Goal: Information Seeking & Learning: Check status

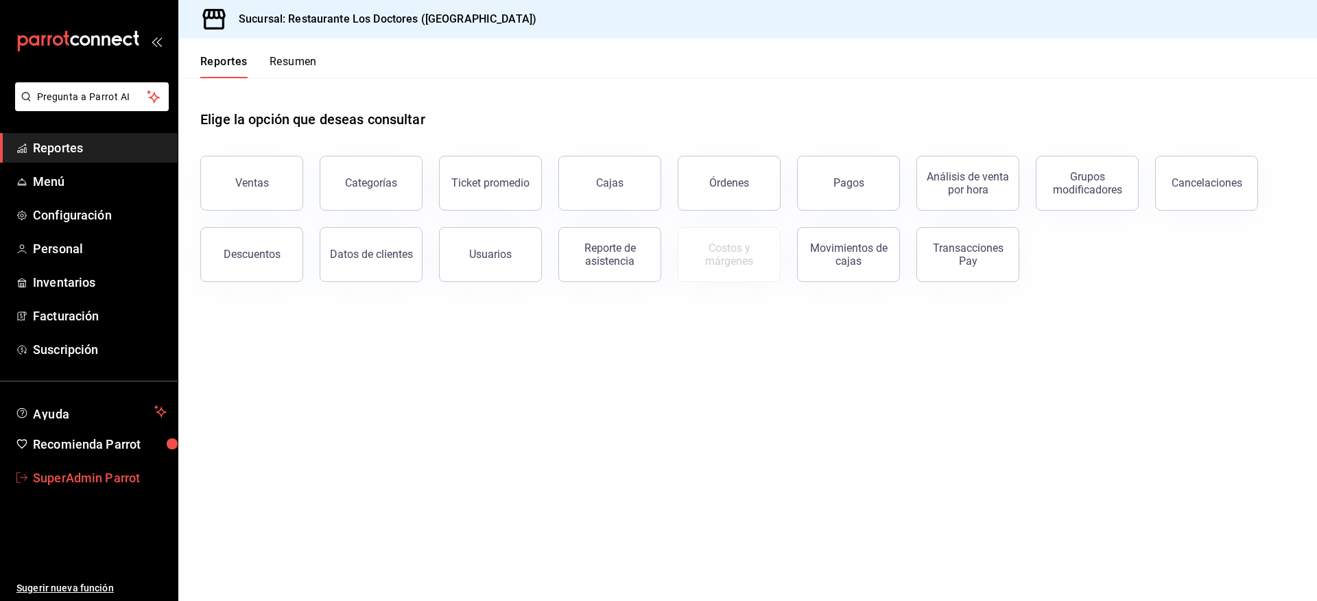
click at [80, 476] on span "SuperAdmin Parrot" at bounding box center [100, 477] width 134 height 19
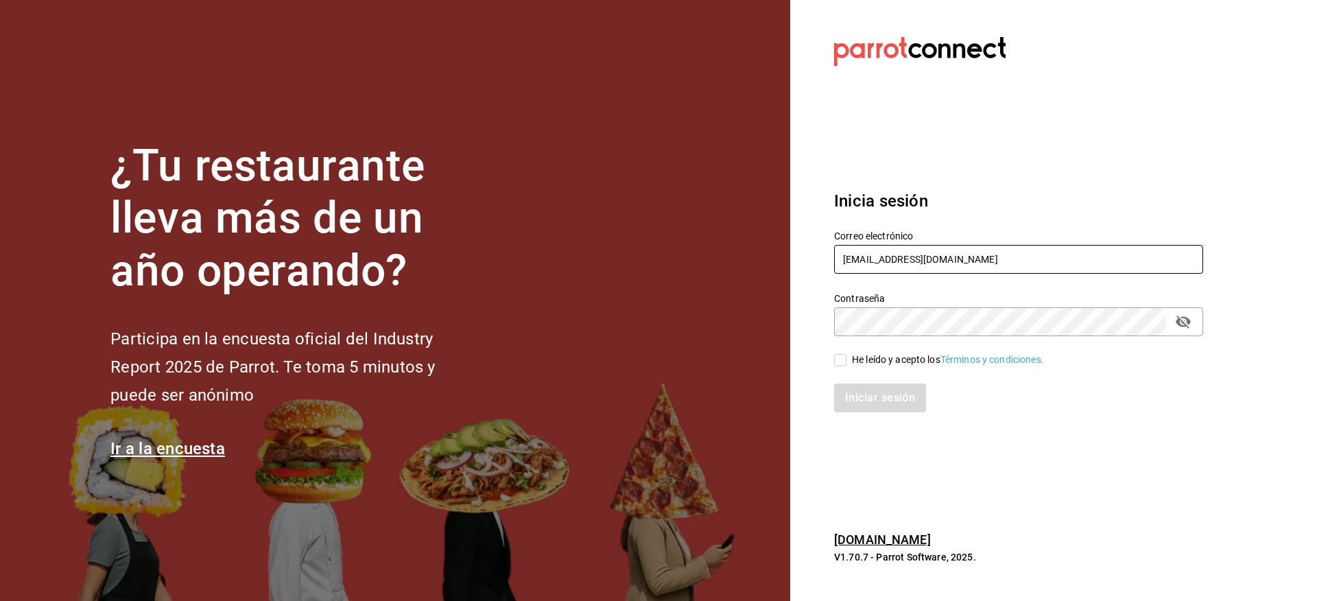
click at [860, 262] on input "turkeyhouse@atizapan.com" at bounding box center [1018, 259] width 369 height 29
paste input "rawrburger@cdmx"
type input "rawrburger@cdmx.com"
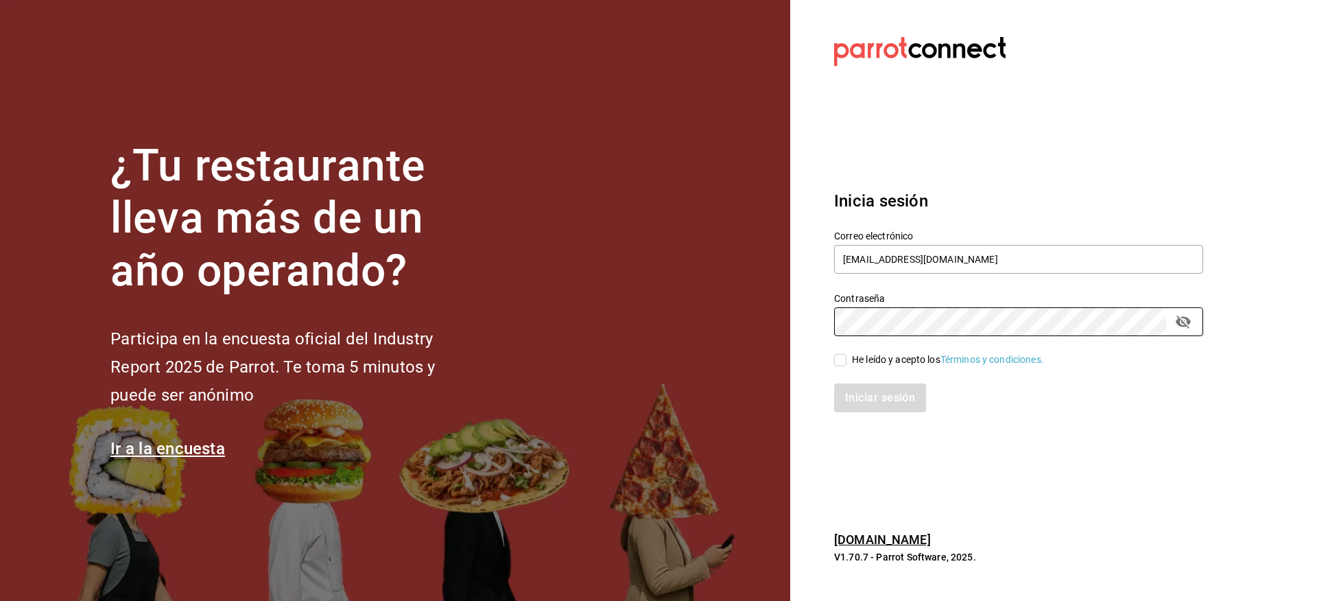
drag, startPoint x: 894, startPoint y: 353, endPoint x: 894, endPoint y: 371, distance: 18.5
click at [894, 353] on div "He leído y acepto los Términos y condiciones." at bounding box center [948, 360] width 192 height 14
click at [846, 354] on input "He leído y acepto los Términos y condiciones." at bounding box center [840, 360] width 12 height 12
checkbox input "true"
click at [891, 389] on button "Iniciar sesión" at bounding box center [880, 397] width 93 height 29
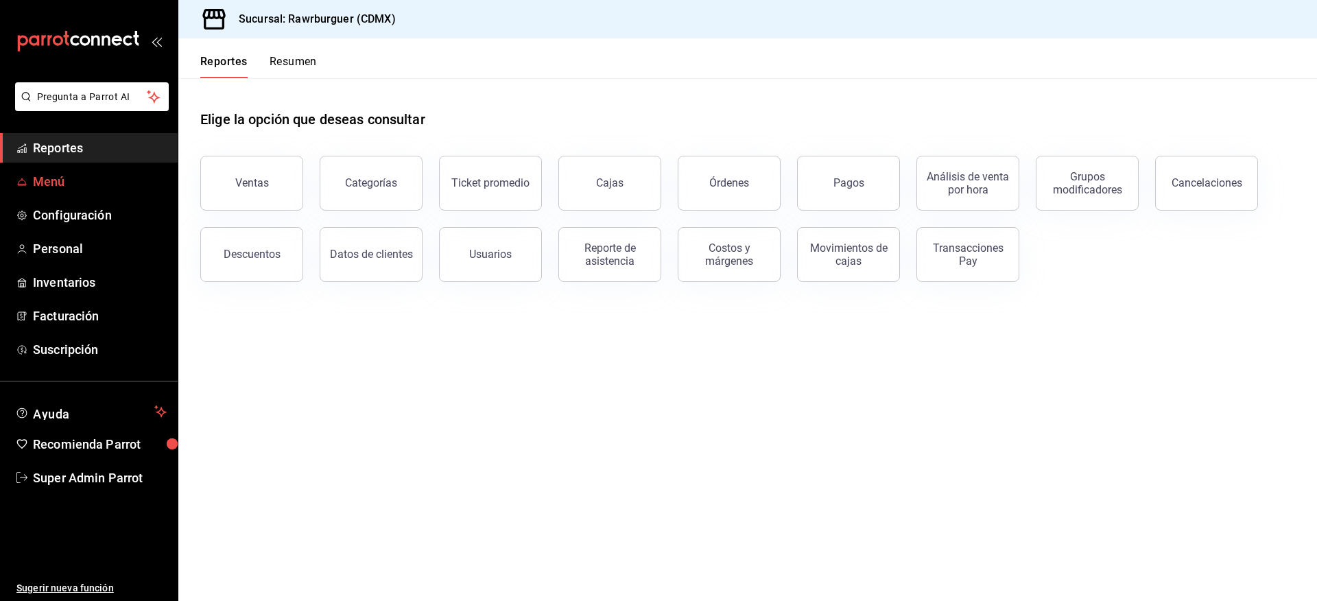
click at [56, 180] on span "Menú" at bounding box center [100, 181] width 134 height 19
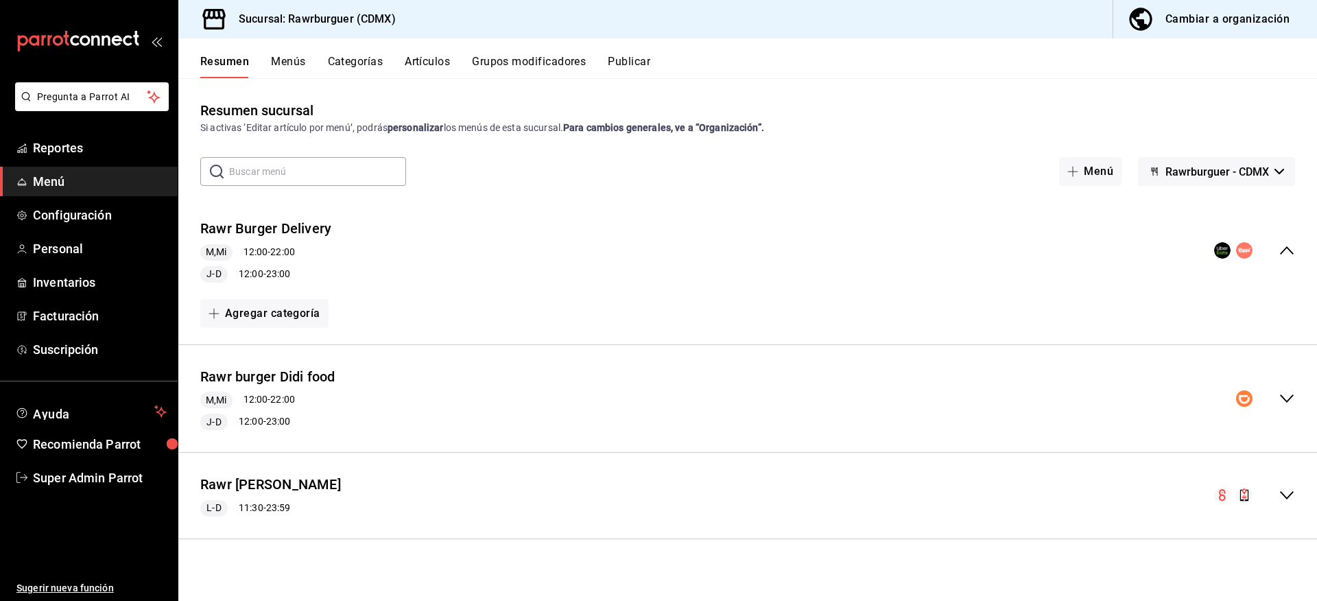
click at [1209, 28] on div "Cambiar a organización" at bounding box center [1227, 19] width 124 height 19
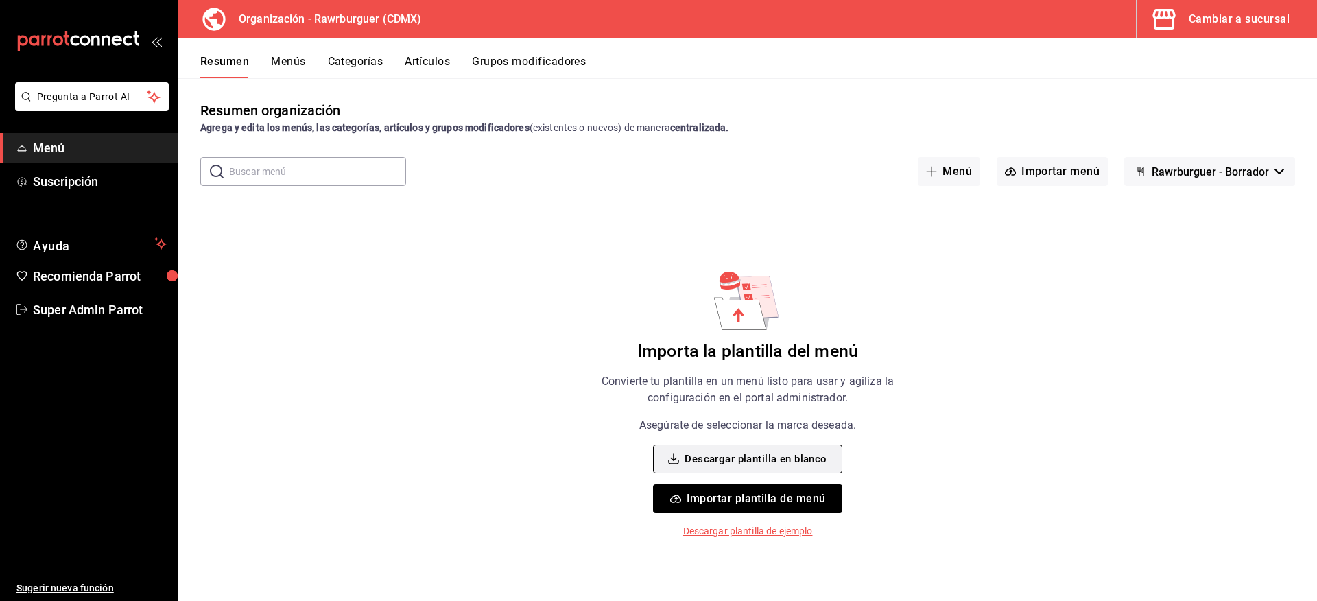
click at [783, 453] on button "Descargar plantilla en blanco" at bounding box center [747, 458] width 189 height 29
click at [291, 262] on div "Resumen organización Agrega y edita los menús, las categorías, artículos y grup…" at bounding box center [747, 350] width 1139 height 500
click at [739, 491] on button "Importar plantilla de menú" at bounding box center [747, 498] width 189 height 29
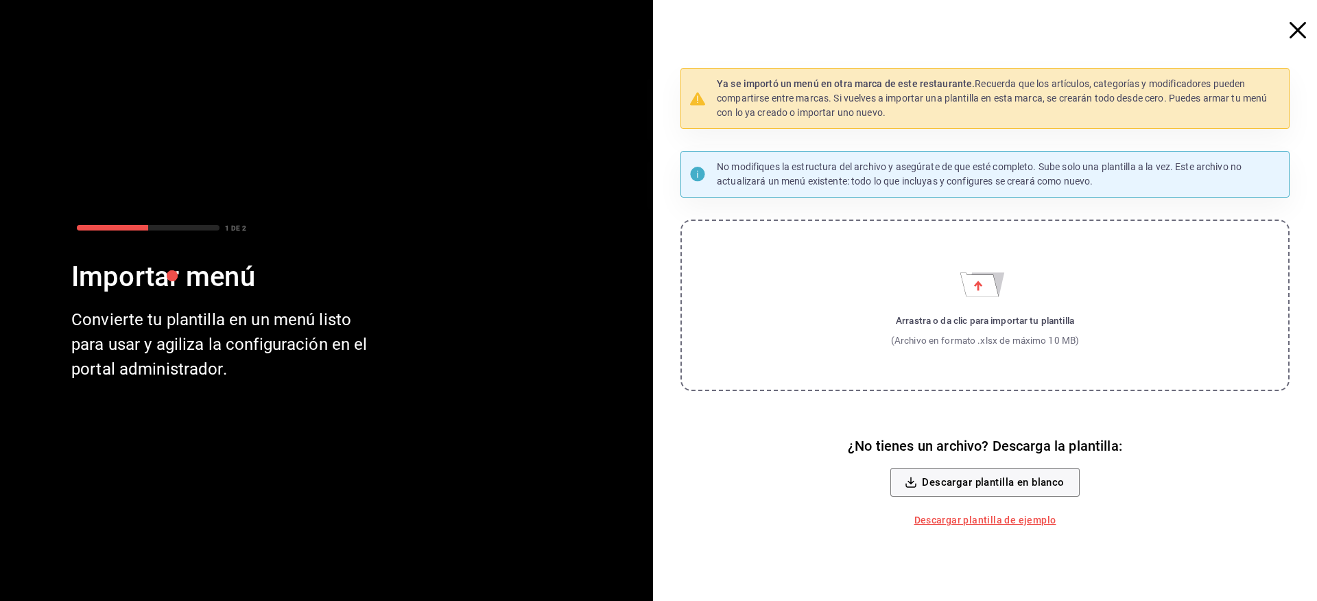
click at [1301, 26] on icon "button" at bounding box center [1298, 30] width 16 height 16
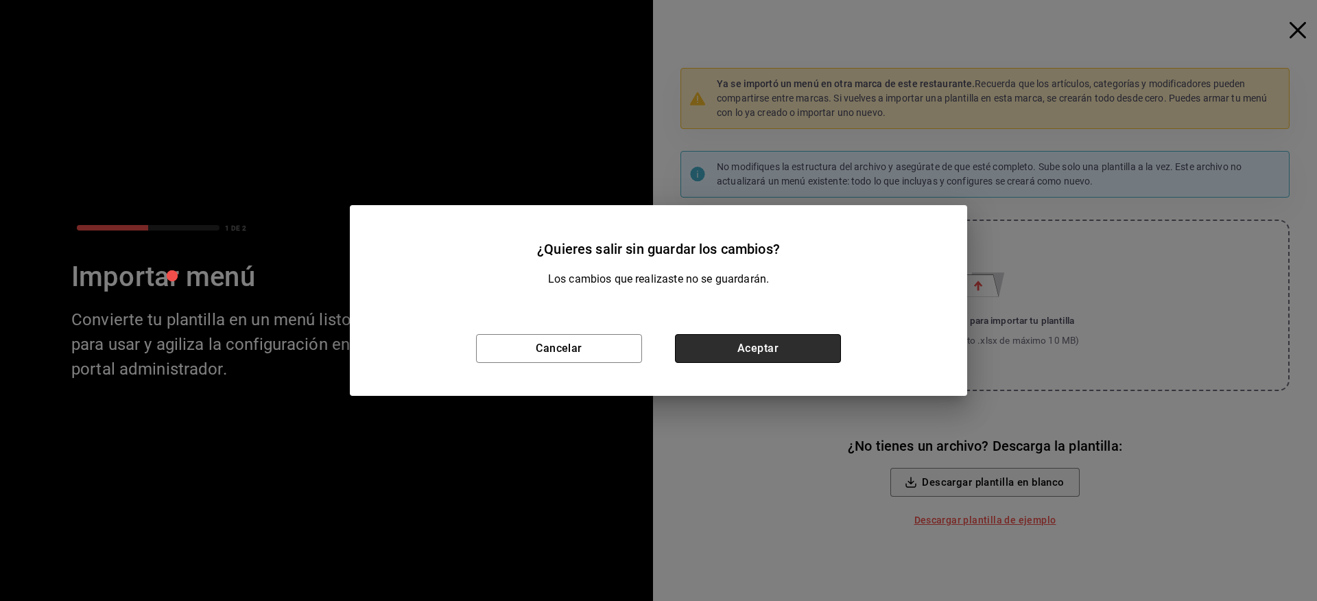
click at [772, 345] on button "Aceptar" at bounding box center [758, 348] width 166 height 29
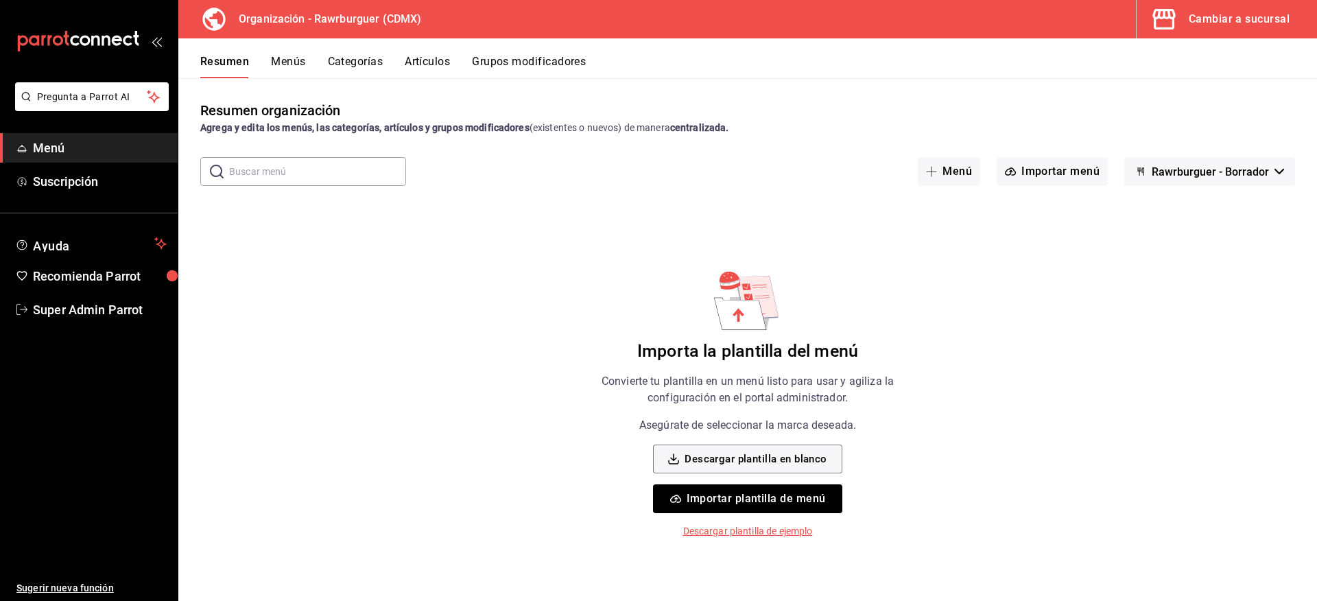
click at [1213, 157] on button "Rawrburguer - Borrador" at bounding box center [1209, 171] width 171 height 29
click at [1200, 168] on div at bounding box center [658, 300] width 1317 height 601
click at [748, 493] on button "Importar plantilla de menú" at bounding box center [747, 498] width 189 height 29
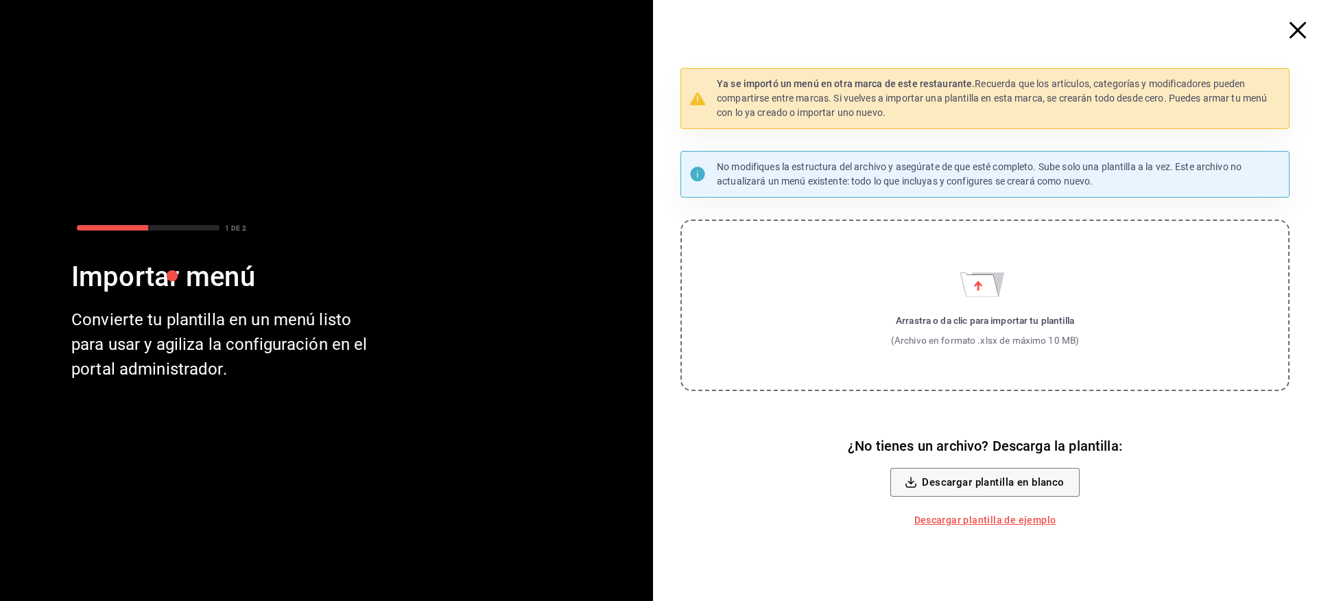
click at [870, 314] on label "Arrastra o da clic para importar tu plantilla (Archivo en formato .xlsx de máxi…" at bounding box center [984, 305] width 609 height 171
click at [0, 0] on input "Arrastra o da clic para importar tu plantilla (Archivo en formato .xlsx de máxi…" at bounding box center [0, 0] width 0 height 0
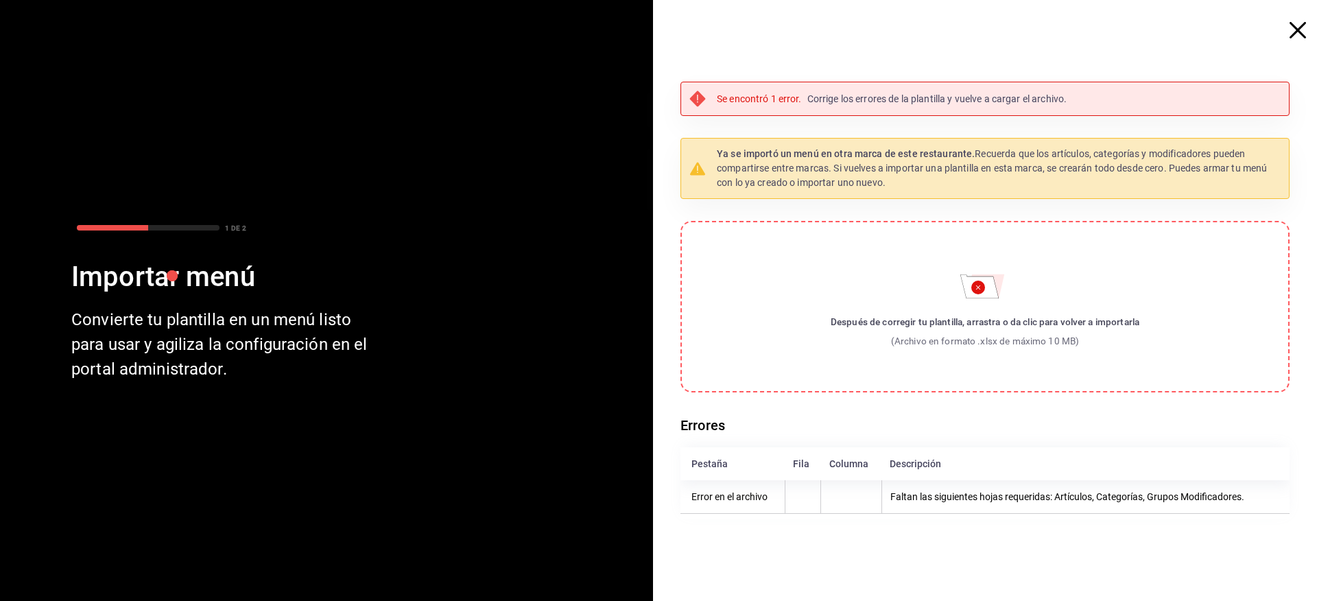
click at [1303, 29] on icon "button" at bounding box center [1298, 30] width 16 height 16
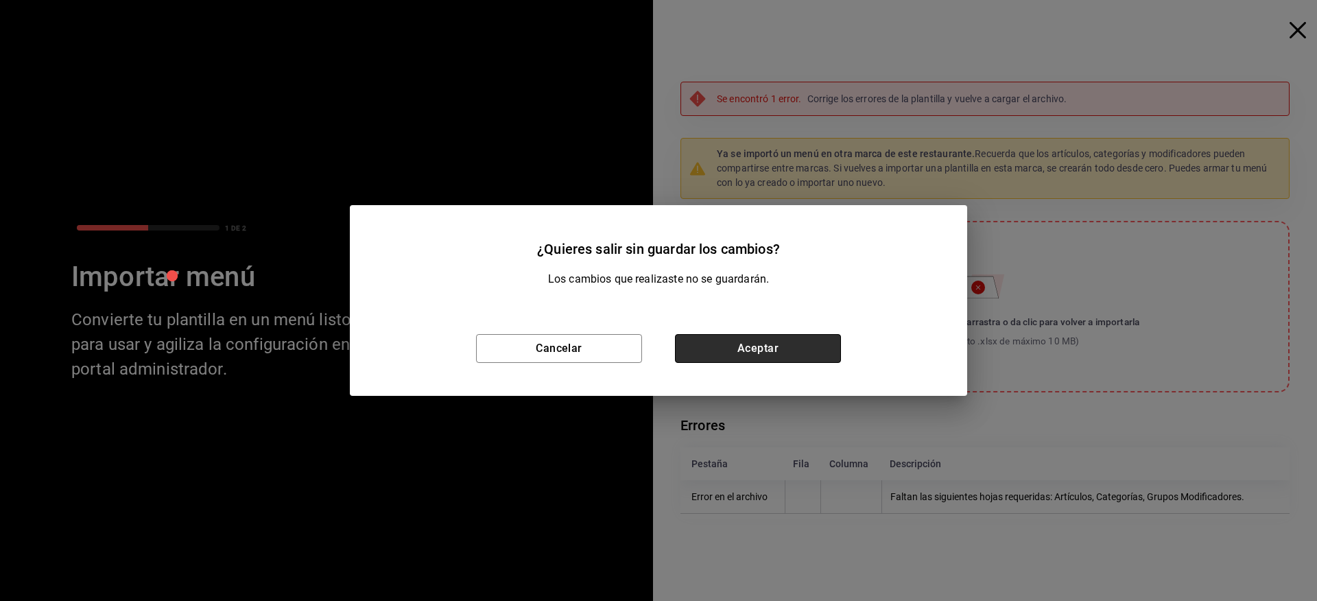
click at [751, 361] on button "Aceptar" at bounding box center [758, 348] width 166 height 29
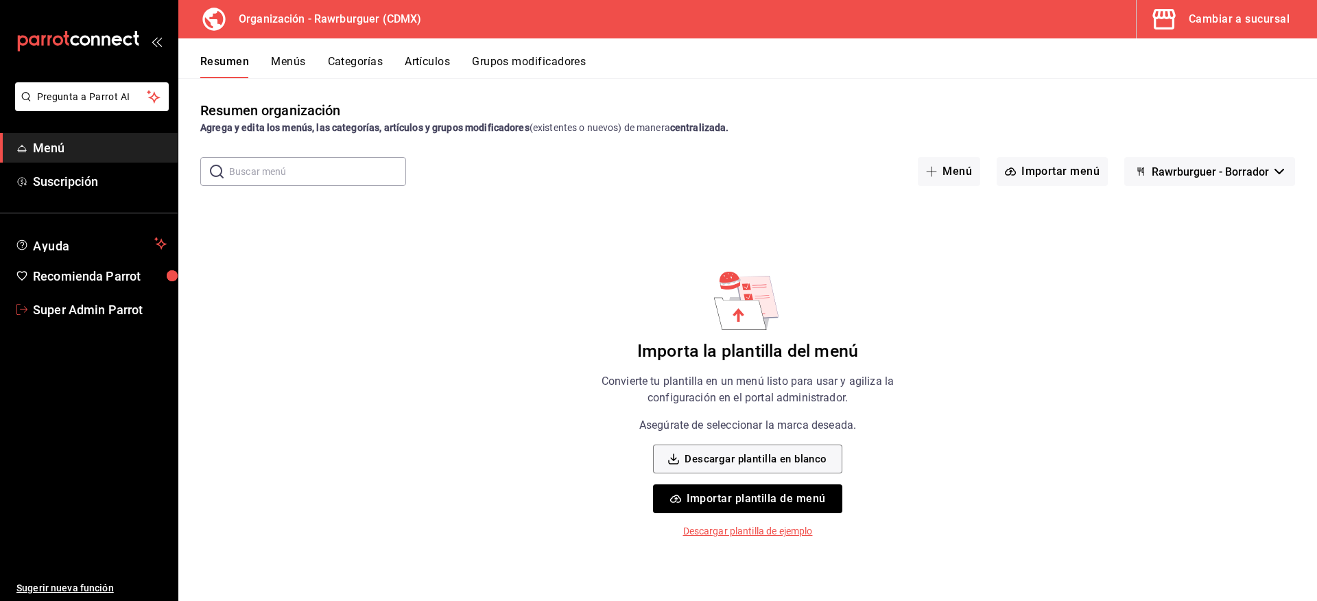
drag, startPoint x: 142, startPoint y: 300, endPoint x: 318, endPoint y: 318, distance: 177.2
click at [142, 300] on span "Super Admin Parrot" at bounding box center [100, 309] width 134 height 19
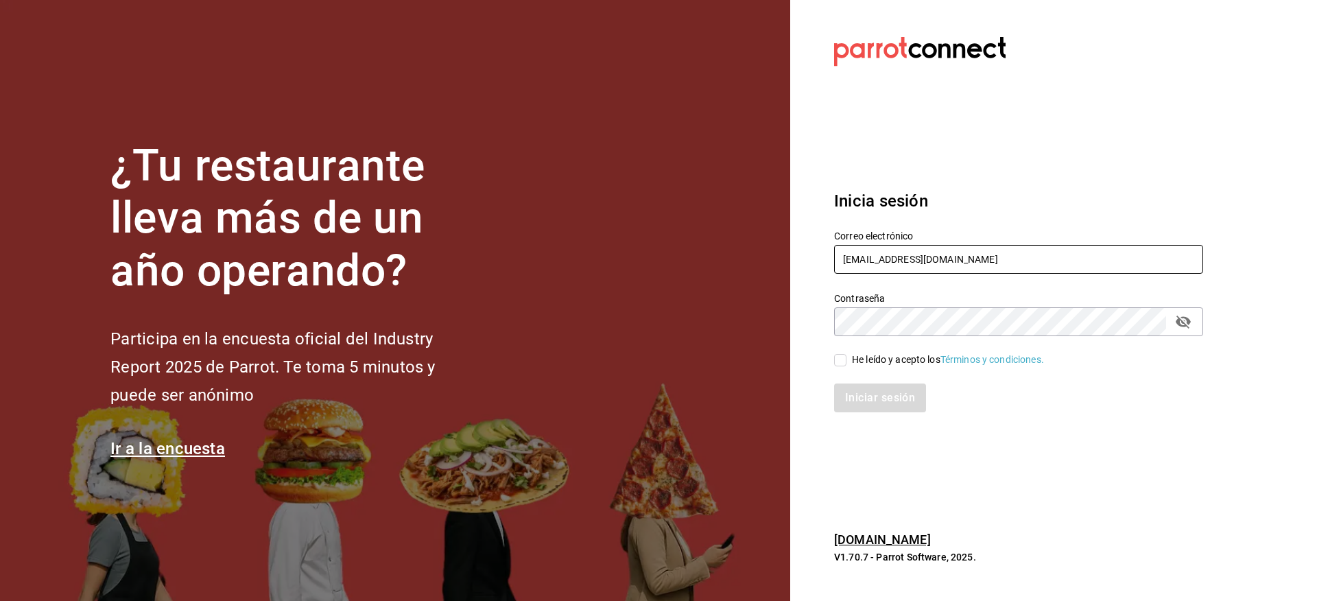
click at [1009, 257] on input "turkeyhouse@atizapan.com" at bounding box center [1018, 259] width 369 height 29
paste input "callejongourmet@tuxla"
type input "callejongourmet@tuxla.com"
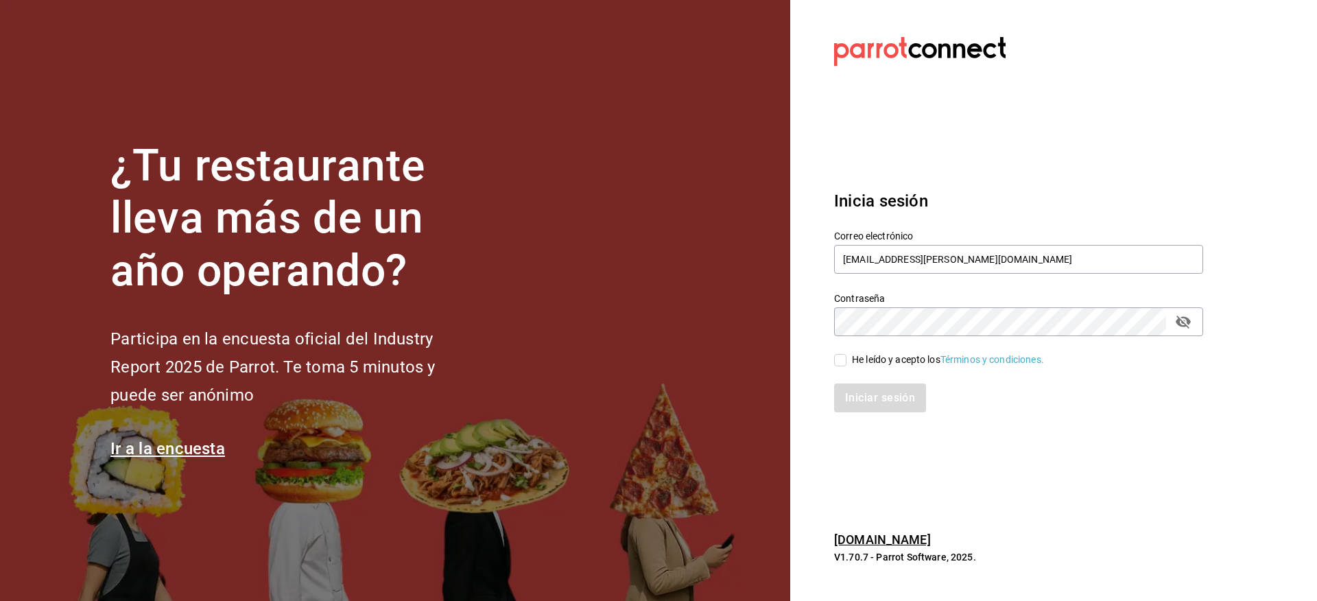
click at [888, 351] on div "He leído y acepto los Términos y condiciones." at bounding box center [1010, 352] width 385 height 32
click at [879, 358] on div "He leído y acepto los Términos y condiciones." at bounding box center [948, 360] width 192 height 14
click at [846, 358] on input "He leído y acepto los Términos y condiciones." at bounding box center [840, 360] width 12 height 12
checkbox input "true"
click at [881, 392] on button "Iniciar sesión" at bounding box center [880, 397] width 93 height 29
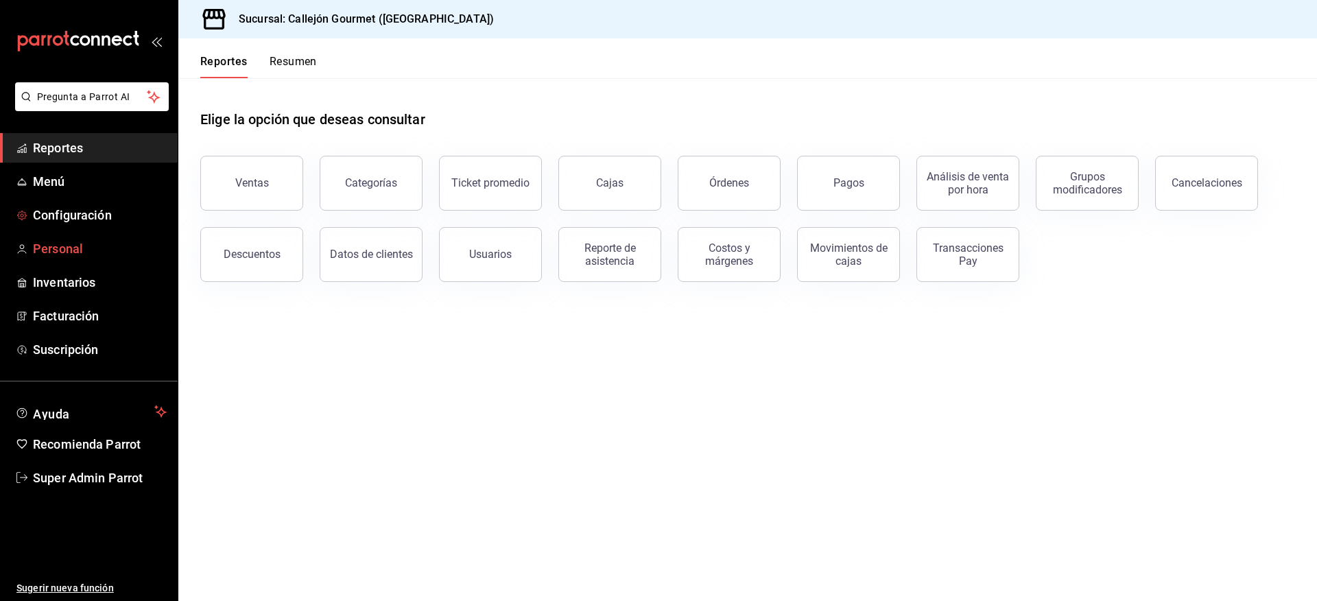
click at [64, 249] on span "Personal" at bounding box center [100, 248] width 134 height 19
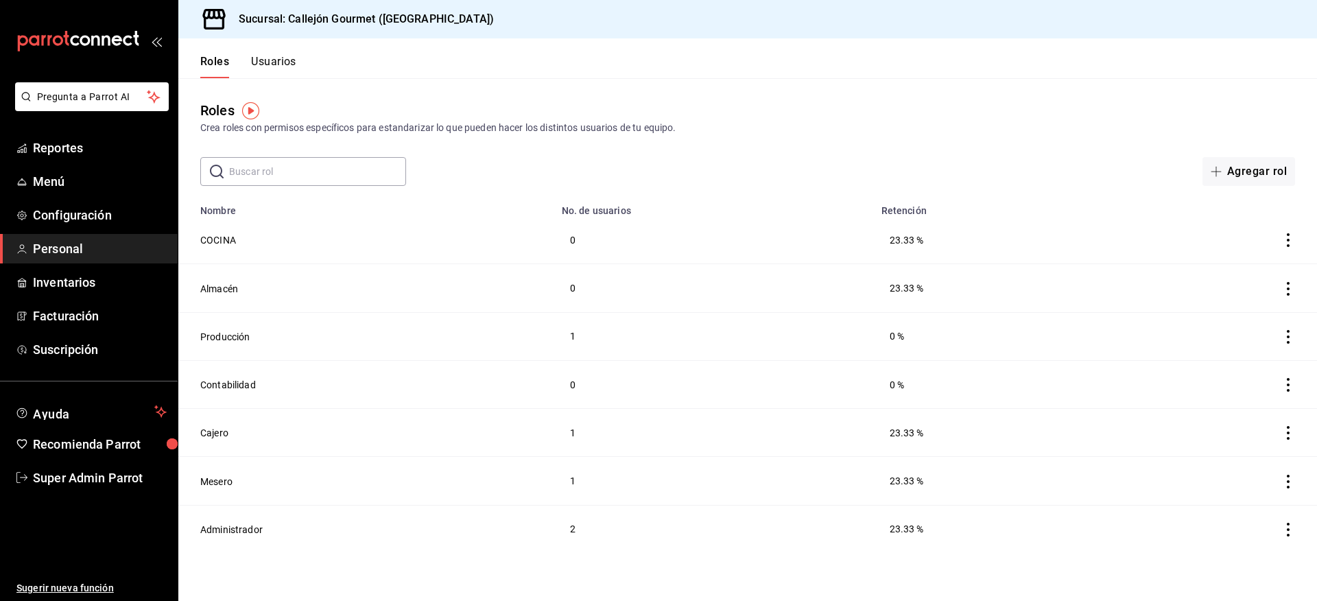
click at [289, 59] on button "Usuarios" at bounding box center [273, 66] width 45 height 23
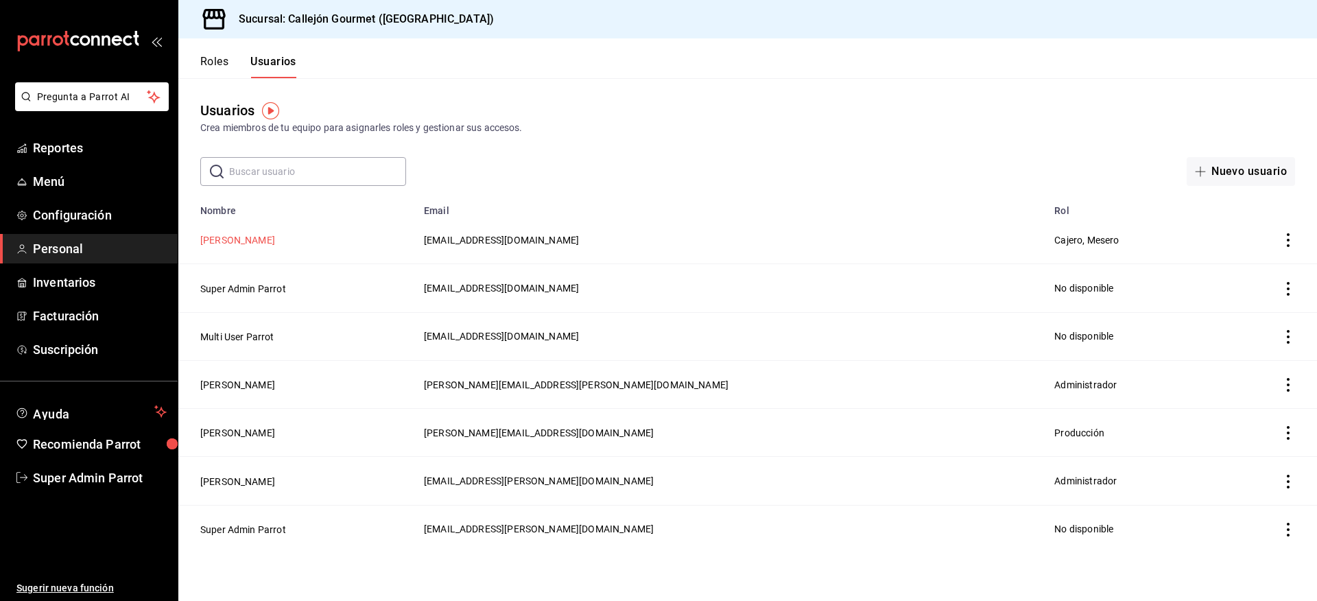
click at [250, 242] on button "Elvi Gonzalez Padilla" at bounding box center [237, 240] width 75 height 14
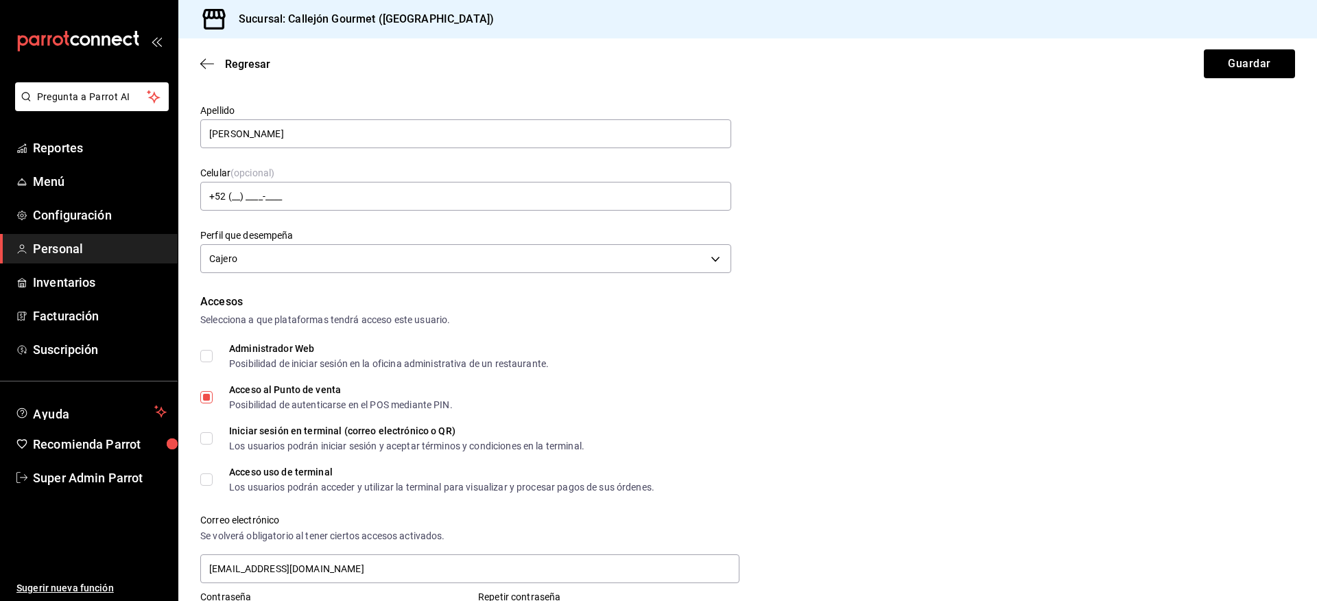
scroll to position [206, 0]
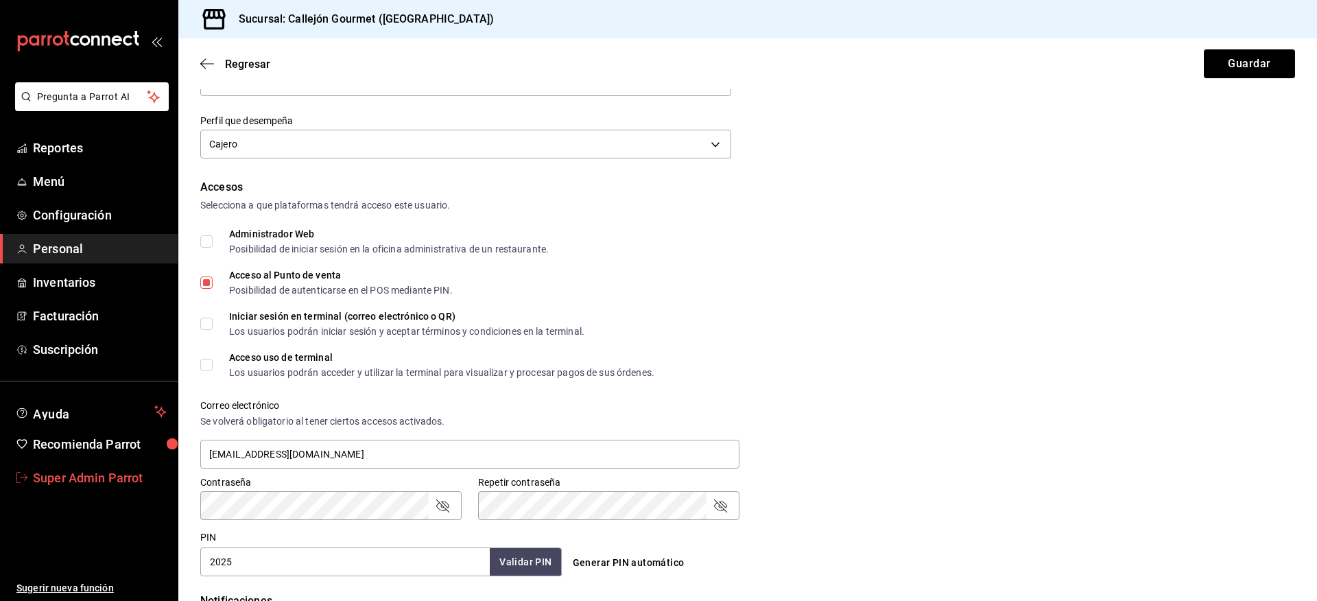
click at [120, 482] on span "Super Admin Parrot" at bounding box center [100, 477] width 134 height 19
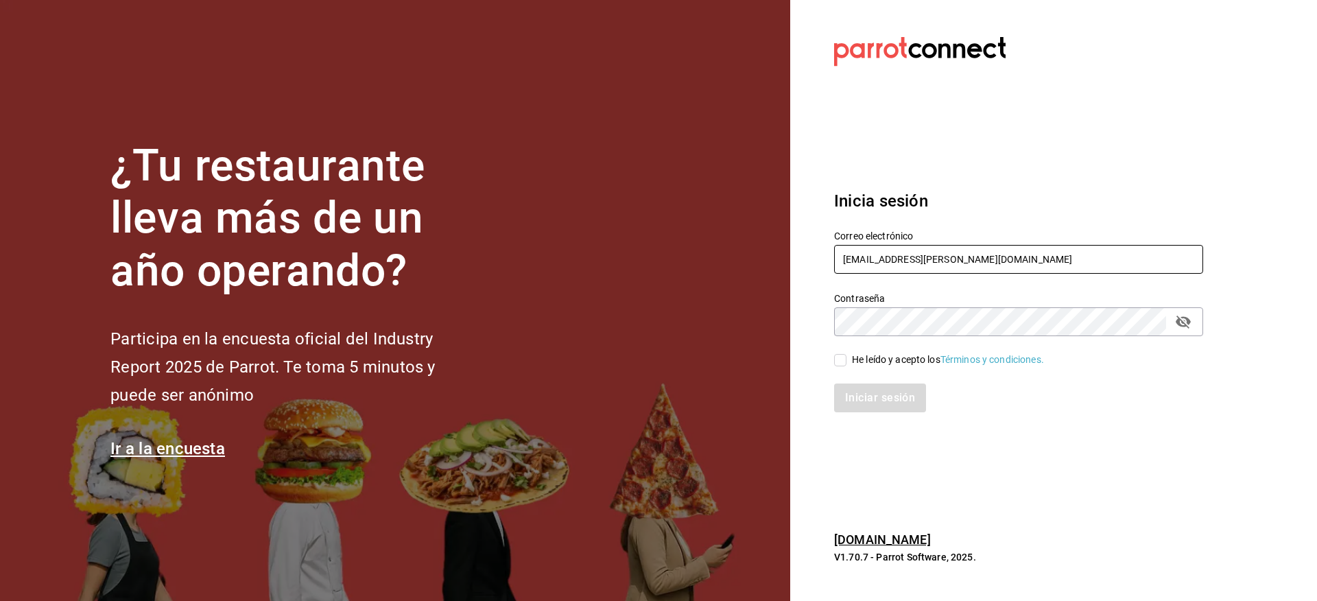
click at [935, 252] on input "callejongourmet@tuxla.com" at bounding box center [1018, 259] width 369 height 29
paste input "itsuki@apodac"
type input "itsuki@apodaca.com"
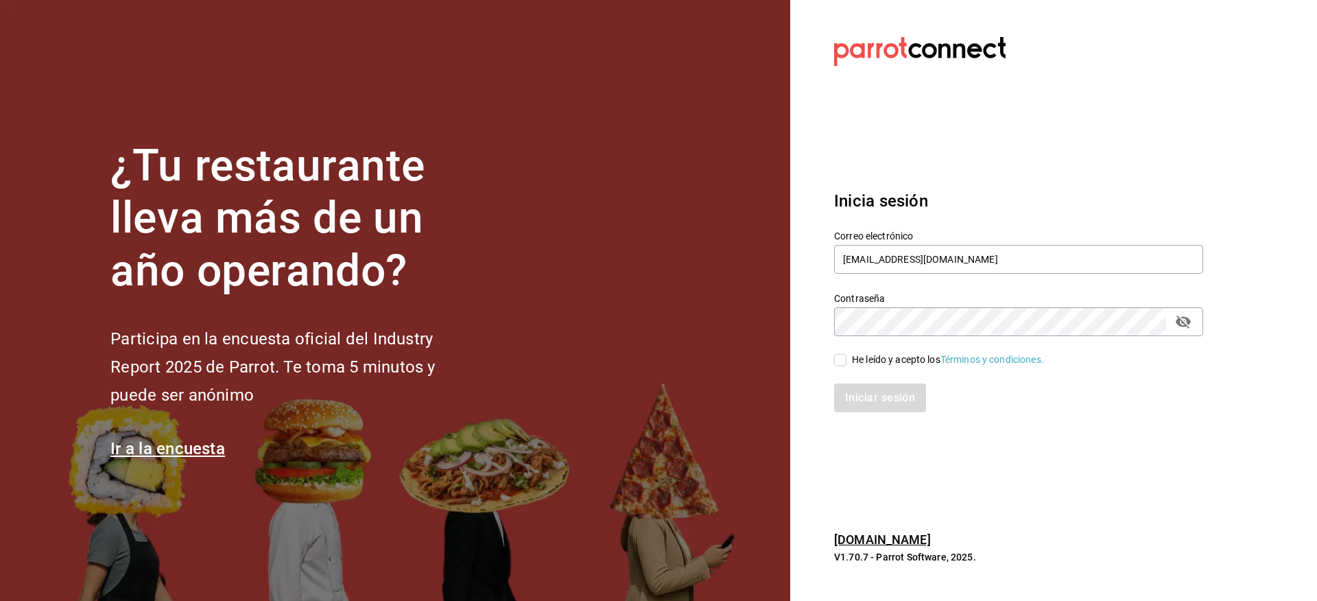
click at [875, 358] on div "He leído y acepto los Términos y condiciones." at bounding box center [948, 360] width 192 height 14
click at [846, 358] on input "He leído y acepto los Términos y condiciones." at bounding box center [840, 360] width 12 height 12
checkbox input "true"
click at [873, 395] on button "Iniciar sesión" at bounding box center [880, 397] width 93 height 29
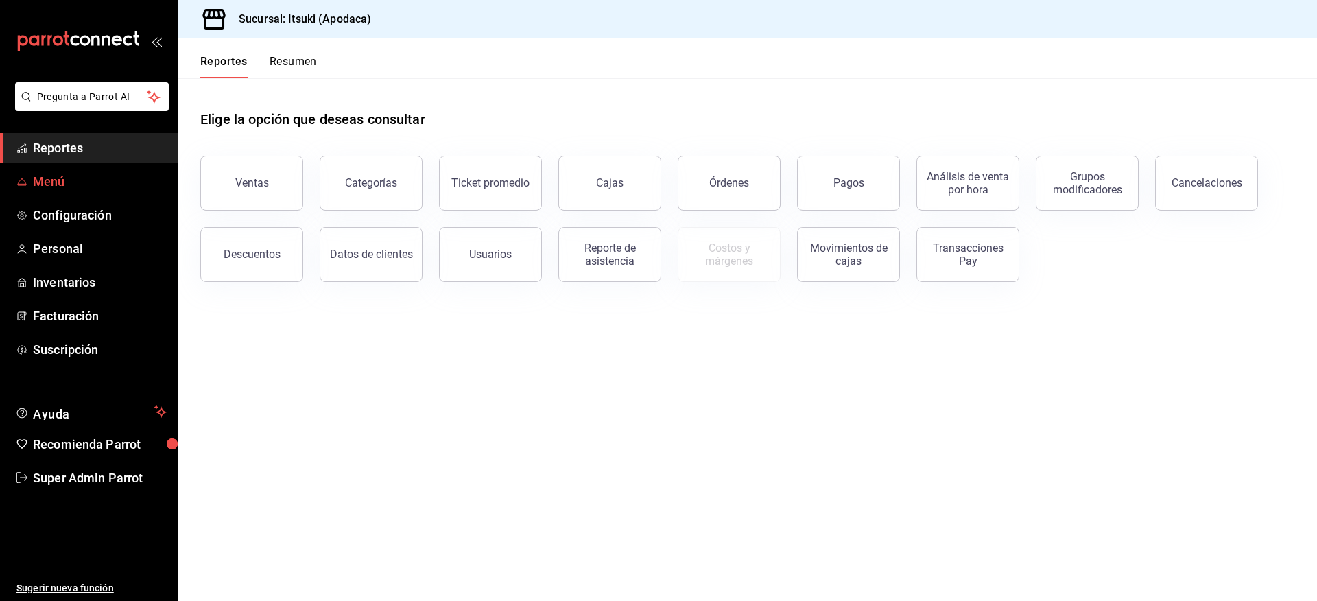
click at [52, 178] on span "Menú" at bounding box center [100, 181] width 134 height 19
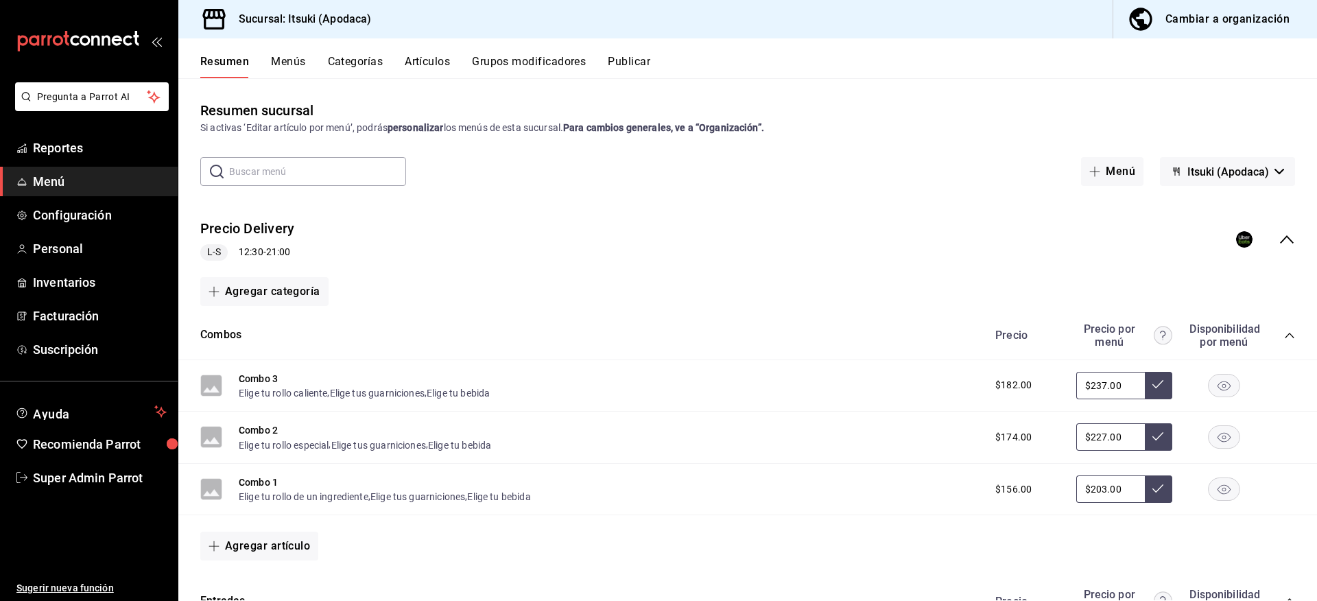
click at [1279, 238] on icon "collapse-menu-row" at bounding box center [1287, 239] width 16 height 16
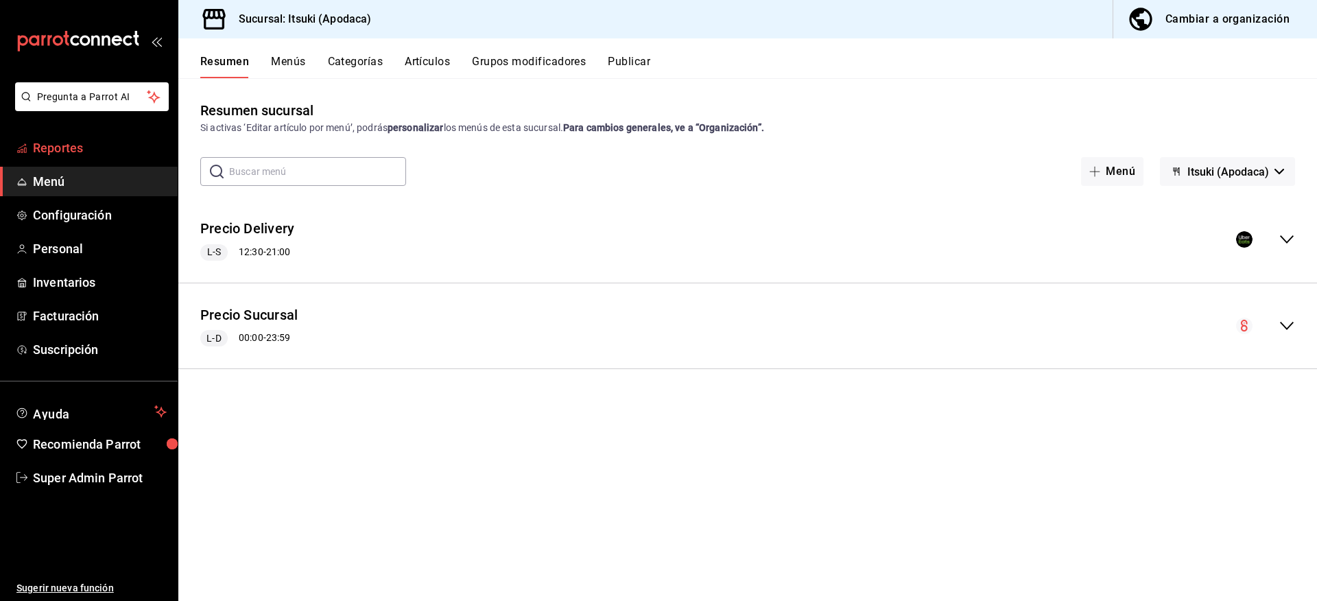
click at [60, 146] on span "Reportes" at bounding box center [100, 148] width 134 height 19
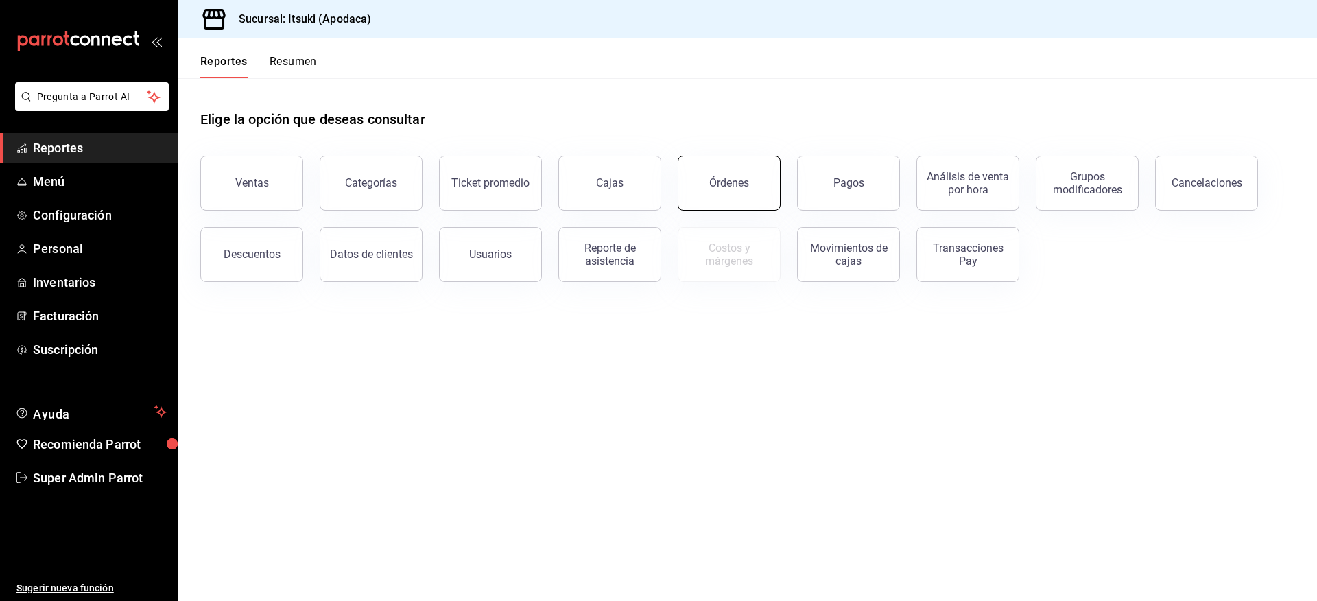
click at [734, 175] on button "Órdenes" at bounding box center [729, 183] width 103 height 55
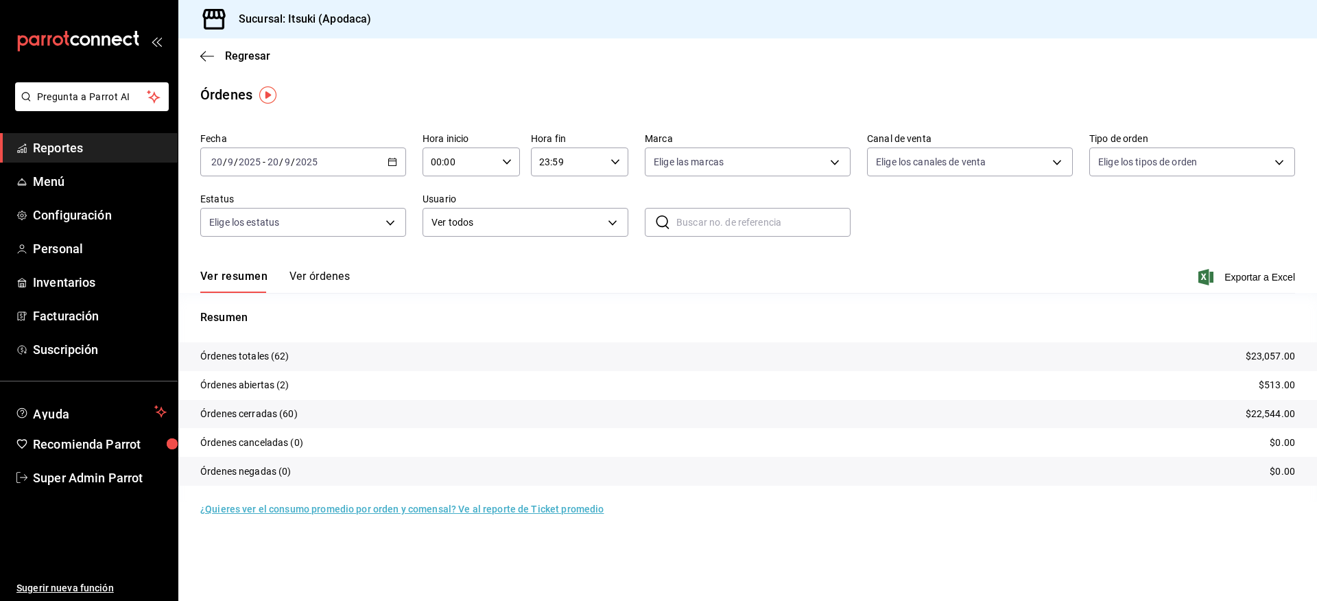
click at [322, 276] on button "Ver órdenes" at bounding box center [319, 281] width 60 height 23
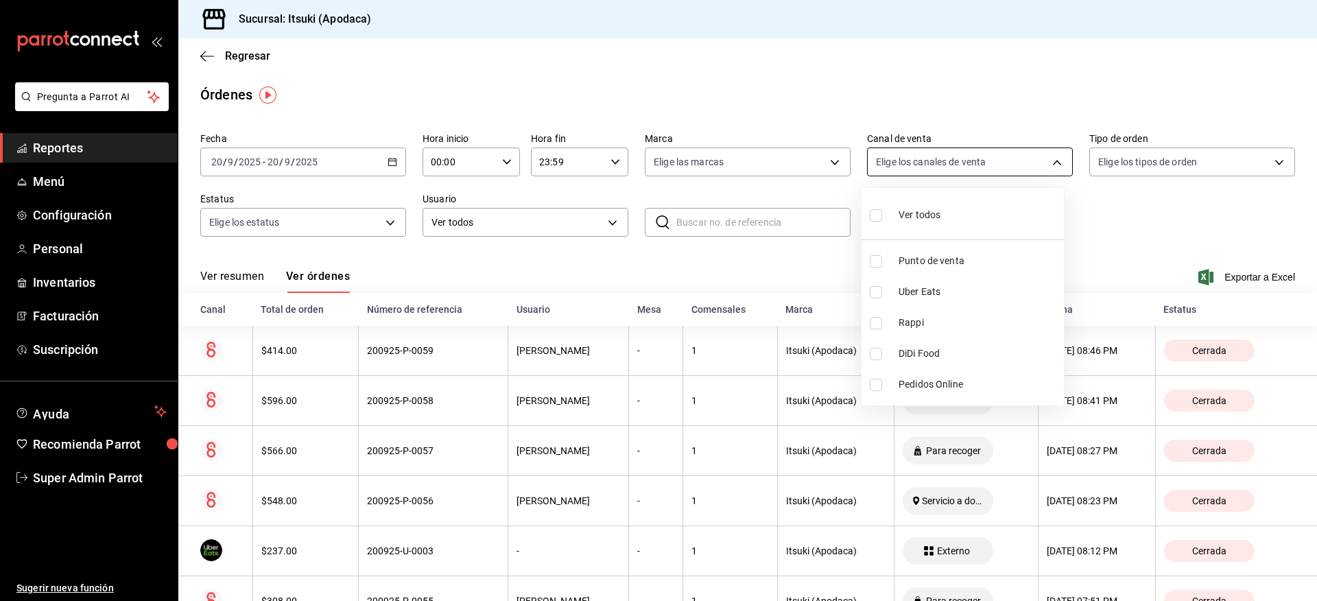
click at [940, 158] on body "Pregunta a Parrot AI Reportes Menú Configuración Personal Inventarios Facturaci…" at bounding box center [658, 300] width 1317 height 601
click at [1111, 156] on div at bounding box center [658, 300] width 1317 height 601
click at [1118, 161] on body "Pregunta a Parrot AI Reportes Menú Configuración Personal Inventarios Facturaci…" at bounding box center [658, 300] width 1317 height 601
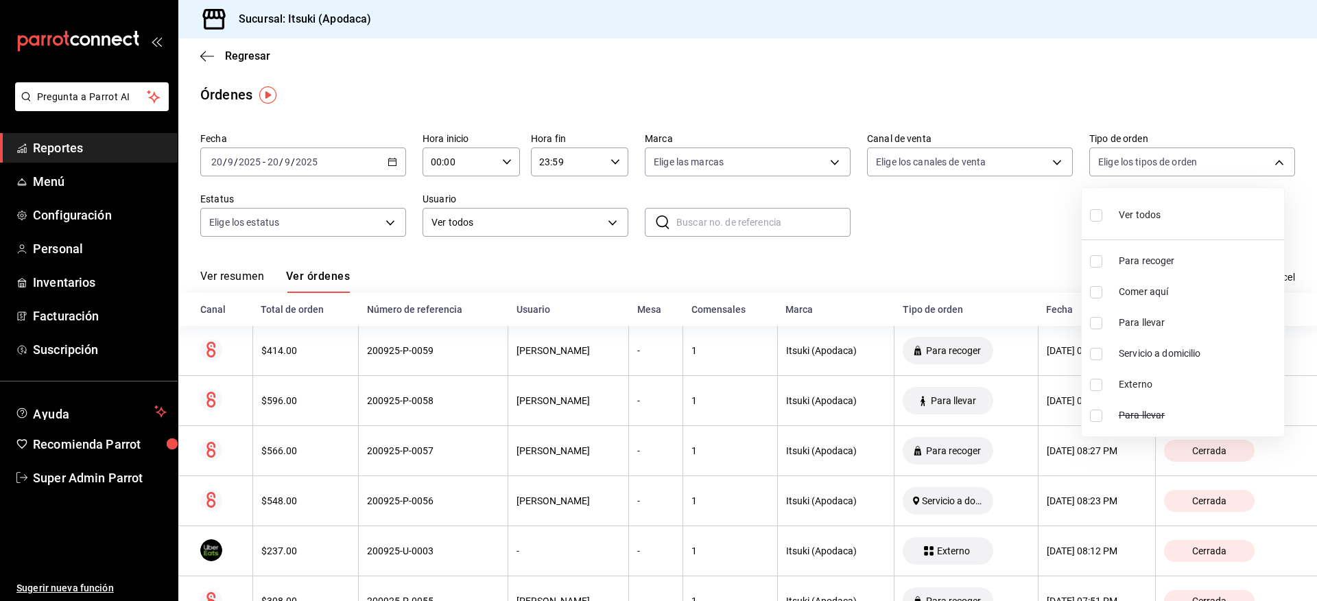
click at [333, 229] on div at bounding box center [658, 300] width 1317 height 601
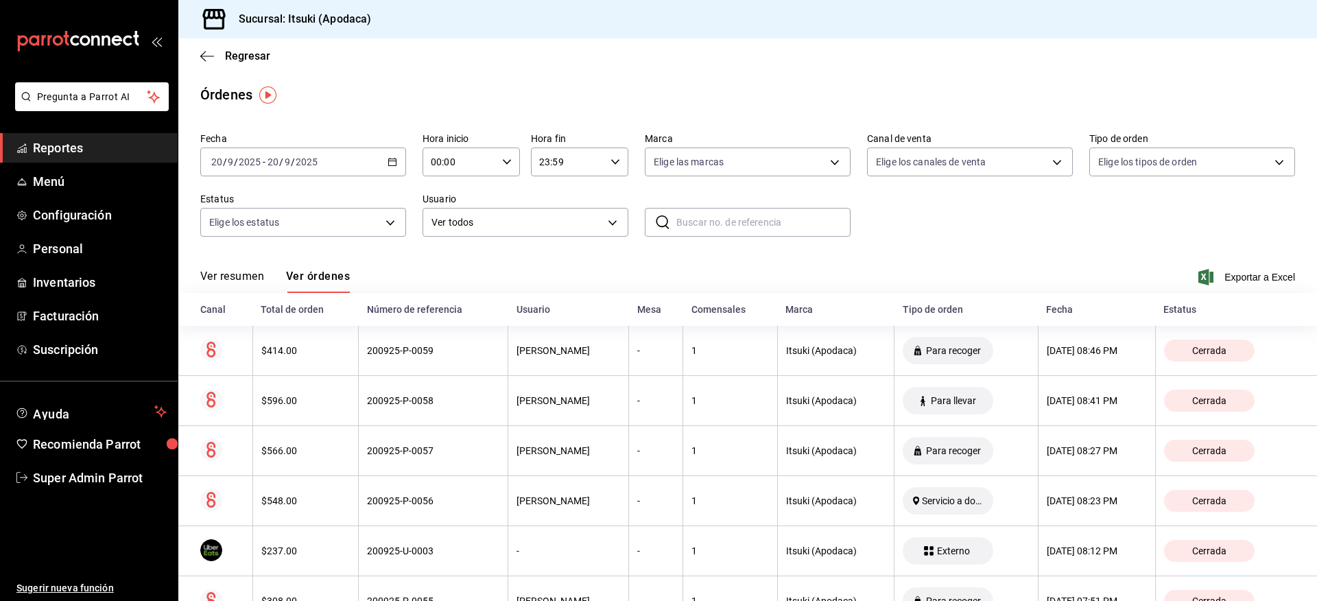
click at [337, 220] on div "Ver todos Para recoger Comer aquí Para llevar Servicio a domicilio Externo Para…" at bounding box center [658, 300] width 1317 height 601
click at [333, 221] on body "Pregunta a Parrot AI Reportes Menú Configuración Personal Inventarios Facturaci…" at bounding box center [658, 300] width 1317 height 601
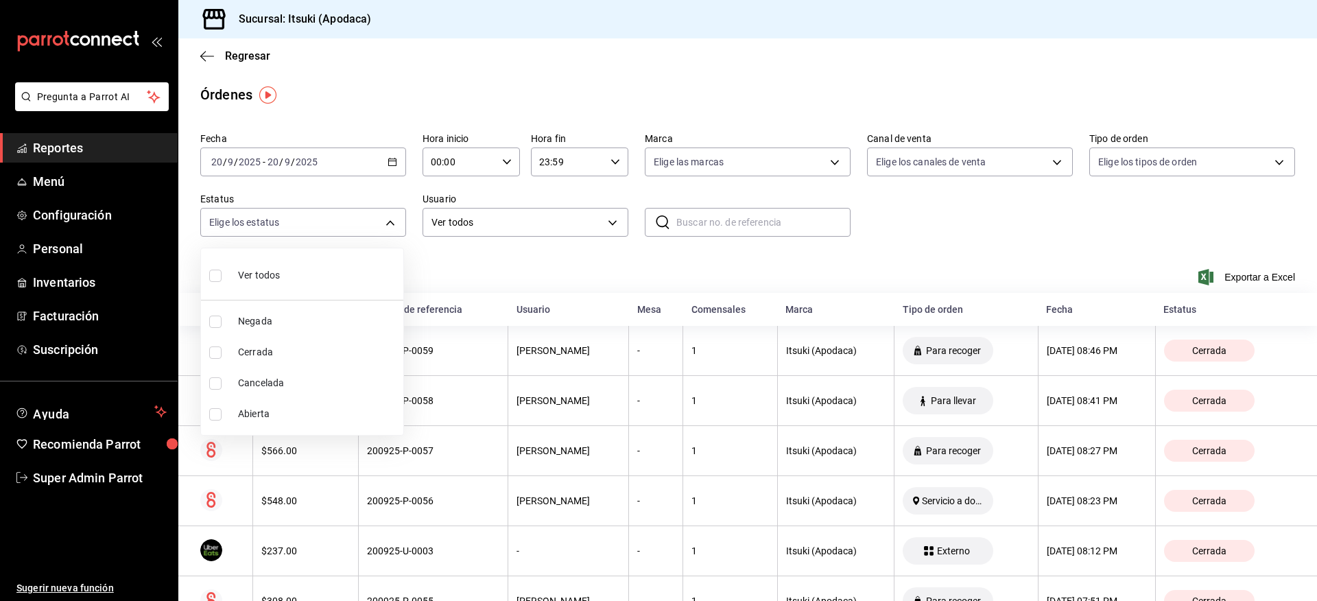
click at [217, 411] on input "checkbox" at bounding box center [215, 414] width 12 height 12
checkbox input "true"
type input "OPEN"
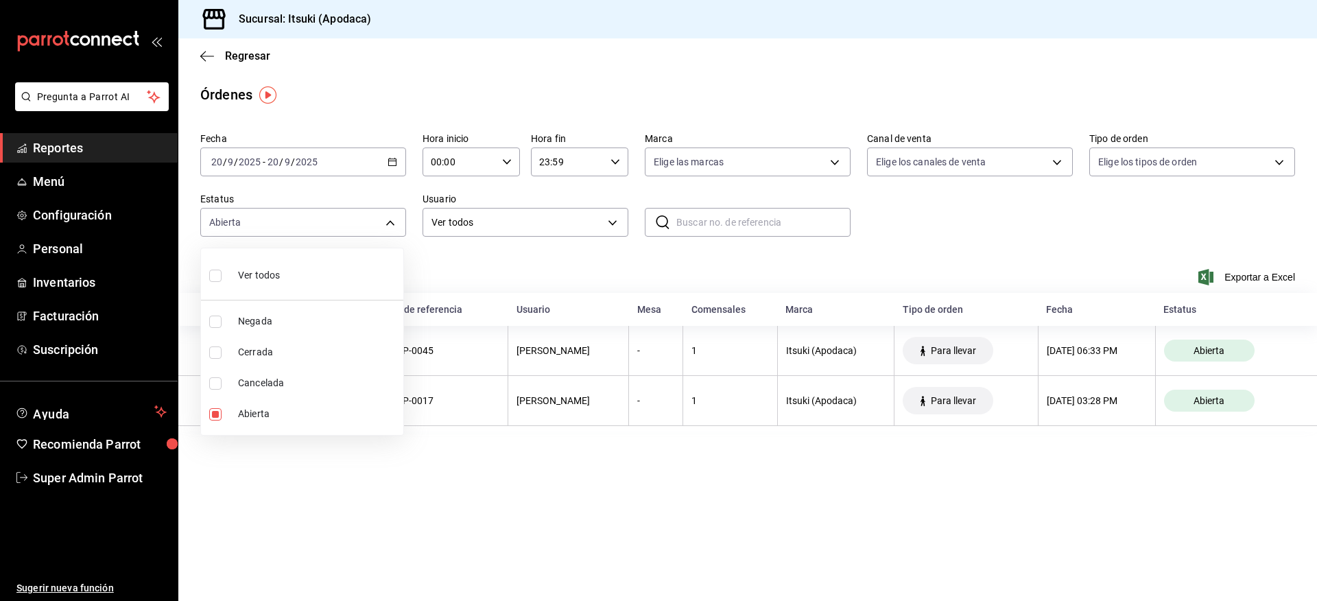
click at [593, 494] on div at bounding box center [658, 300] width 1317 height 601
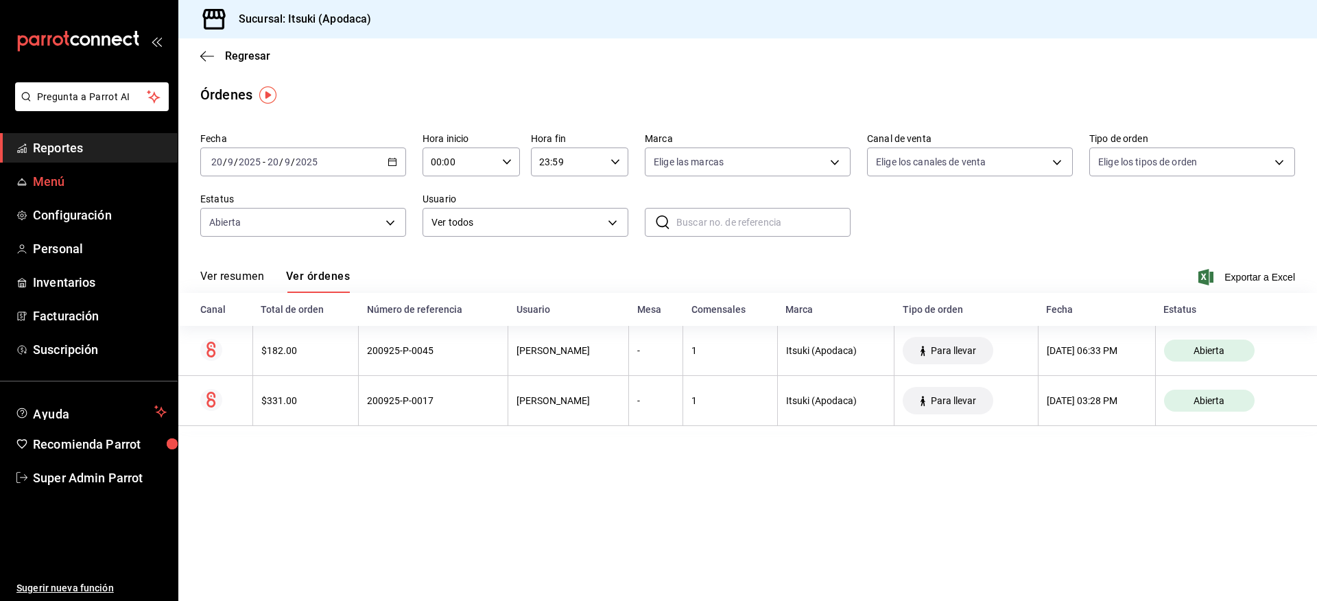
drag, startPoint x: 62, startPoint y: 149, endPoint x: 121, endPoint y: 167, distance: 61.0
click at [62, 149] on span "Reportes" at bounding box center [100, 148] width 134 height 19
